Goal: Navigation & Orientation: Understand site structure

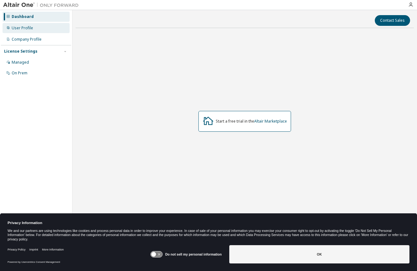
click at [37, 28] on div "User Profile" at bounding box center [36, 28] width 67 height 10
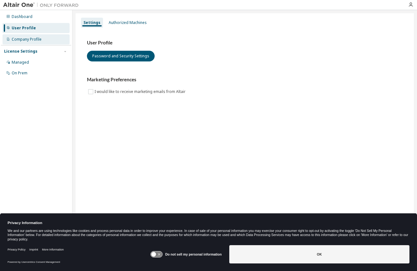
click at [35, 36] on div "Company Profile" at bounding box center [36, 39] width 67 height 10
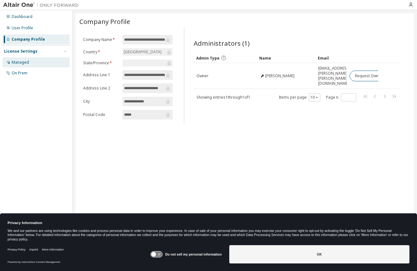
click at [26, 60] on div "Managed" at bounding box center [20, 62] width 17 height 5
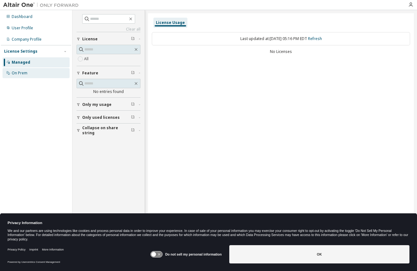
click at [25, 70] on div "On Prem" at bounding box center [36, 73] width 67 height 10
